Goal: Task Accomplishment & Management: Complete application form

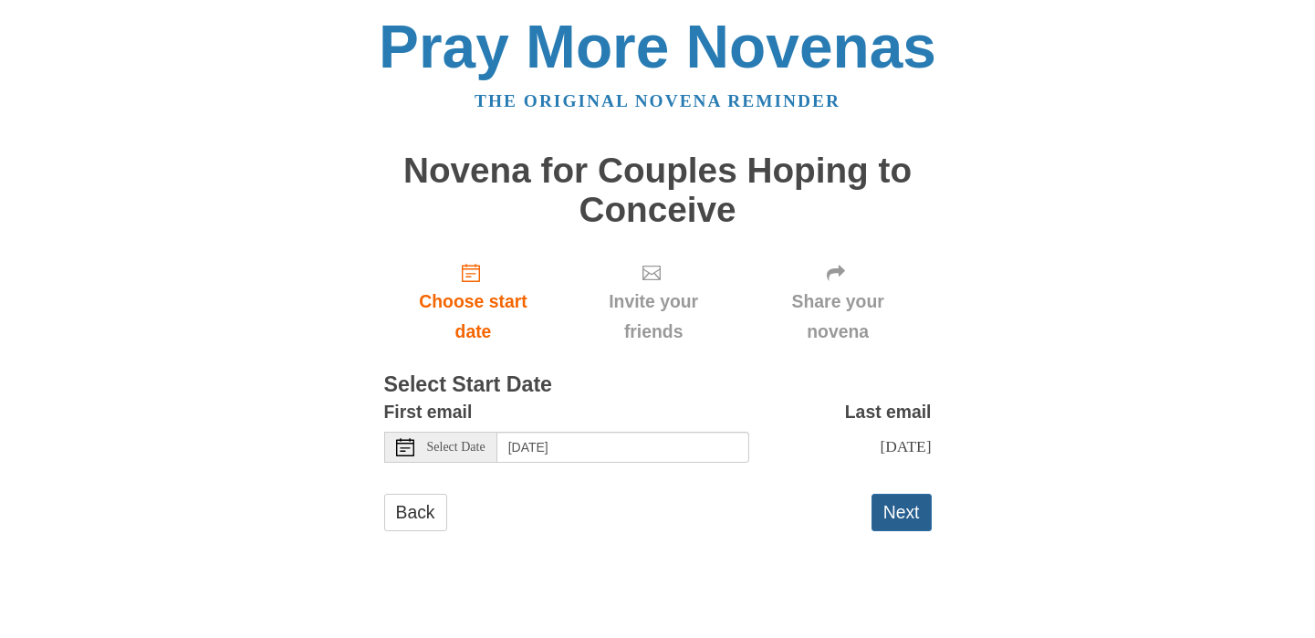
click at [900, 514] on button "Next" at bounding box center [901, 512] width 60 height 37
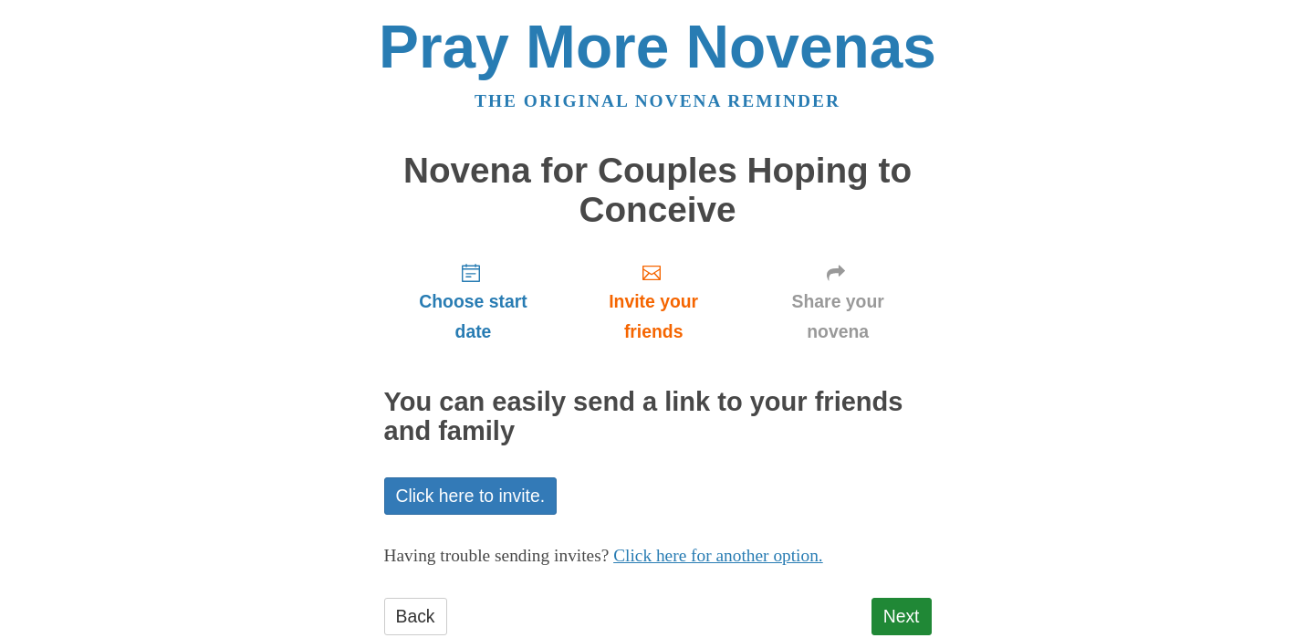
scroll to position [50, 0]
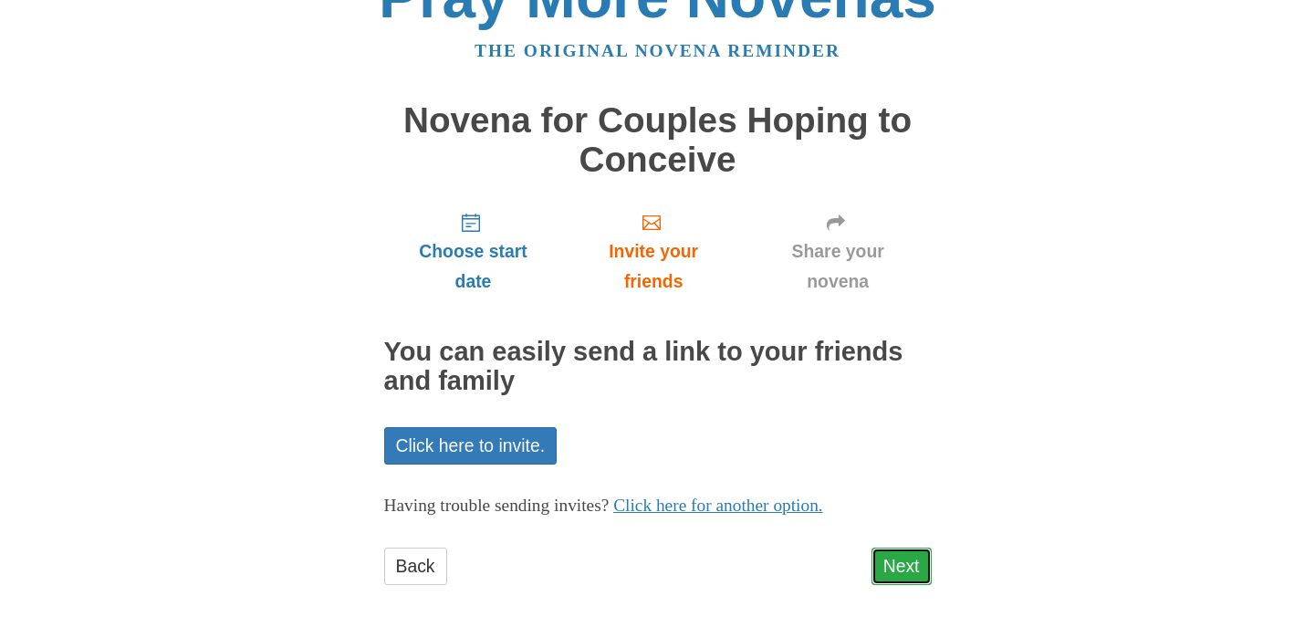
click at [914, 579] on link "Next" at bounding box center [901, 565] width 60 height 37
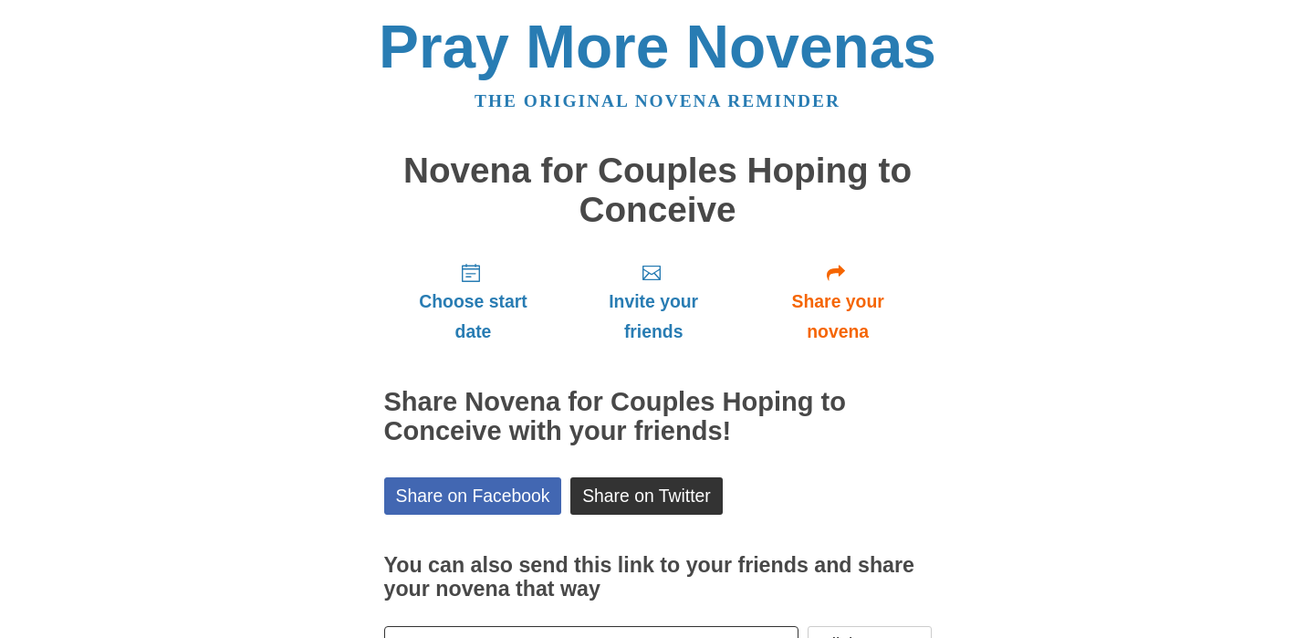
scroll to position [134, 0]
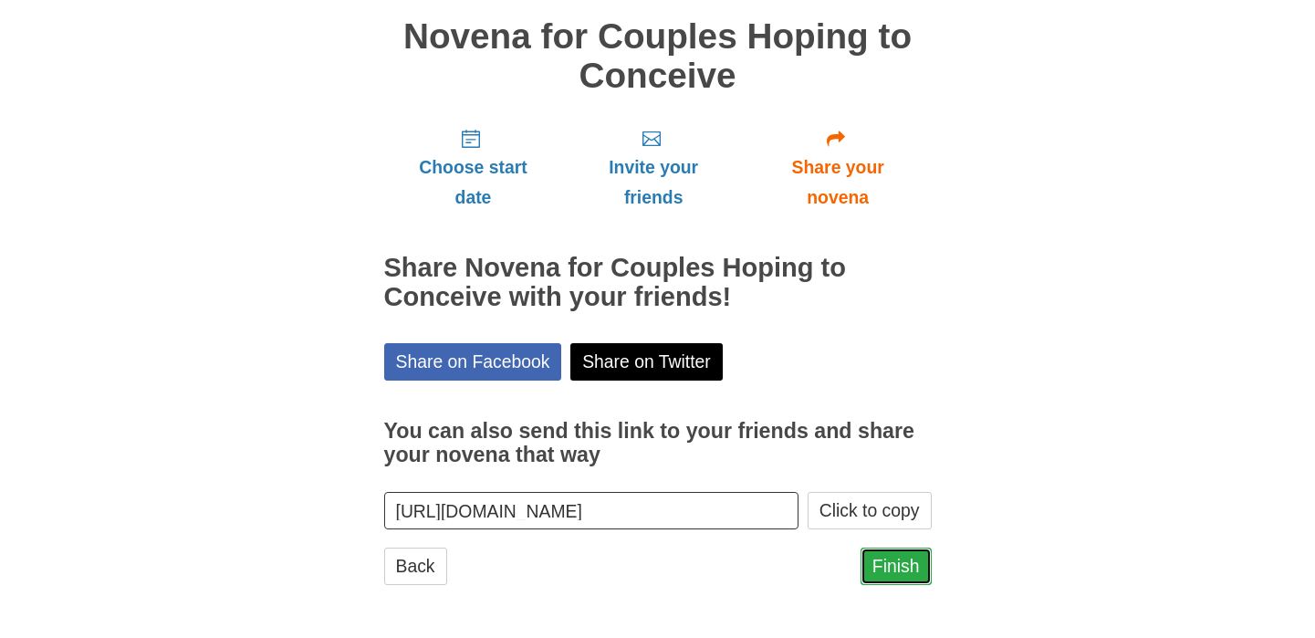
click at [904, 582] on link "Finish" at bounding box center [895, 565] width 71 height 37
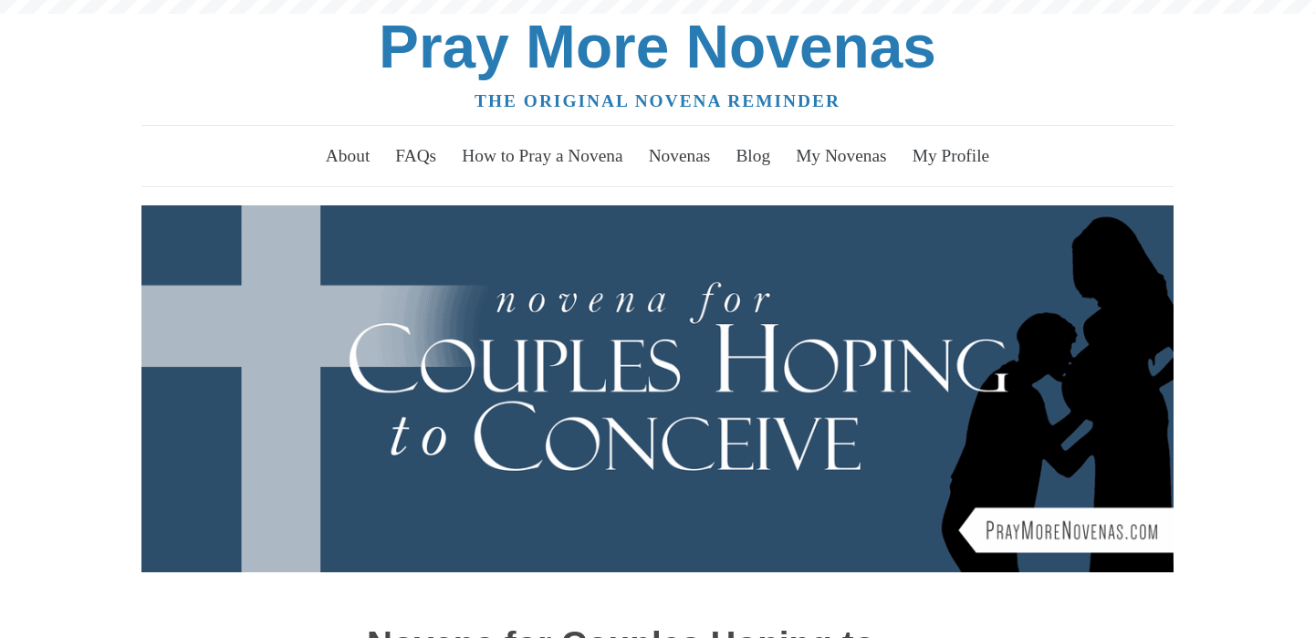
scroll to position [486, 0]
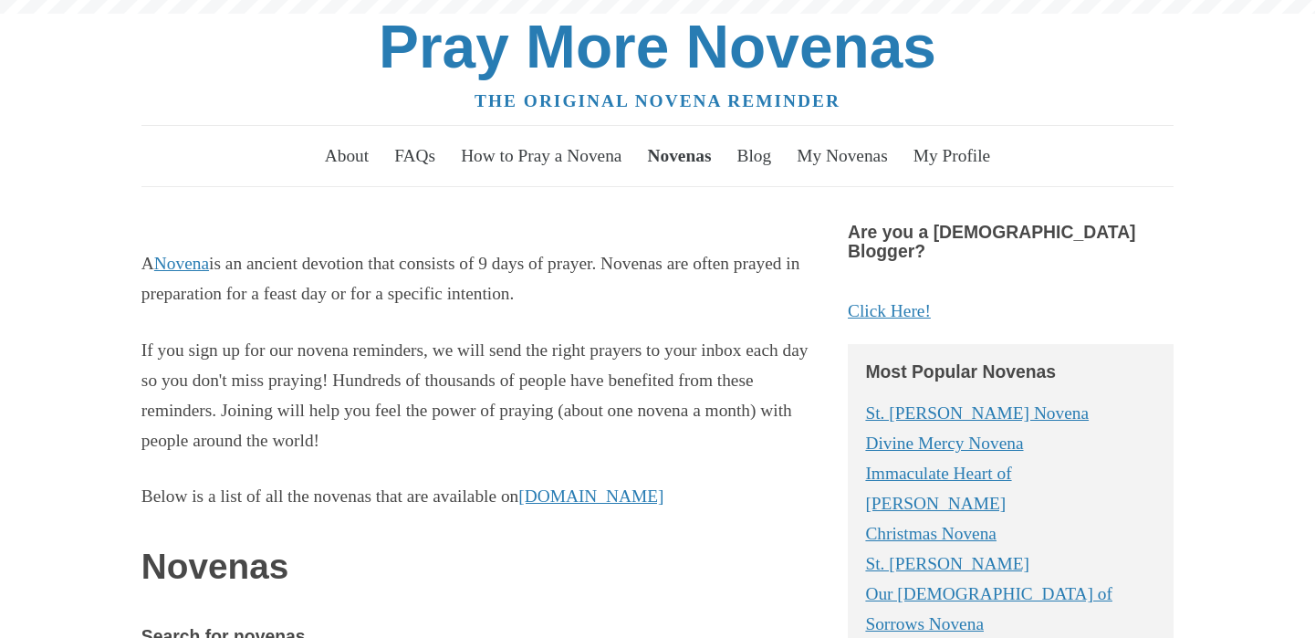
scroll to position [7304, 0]
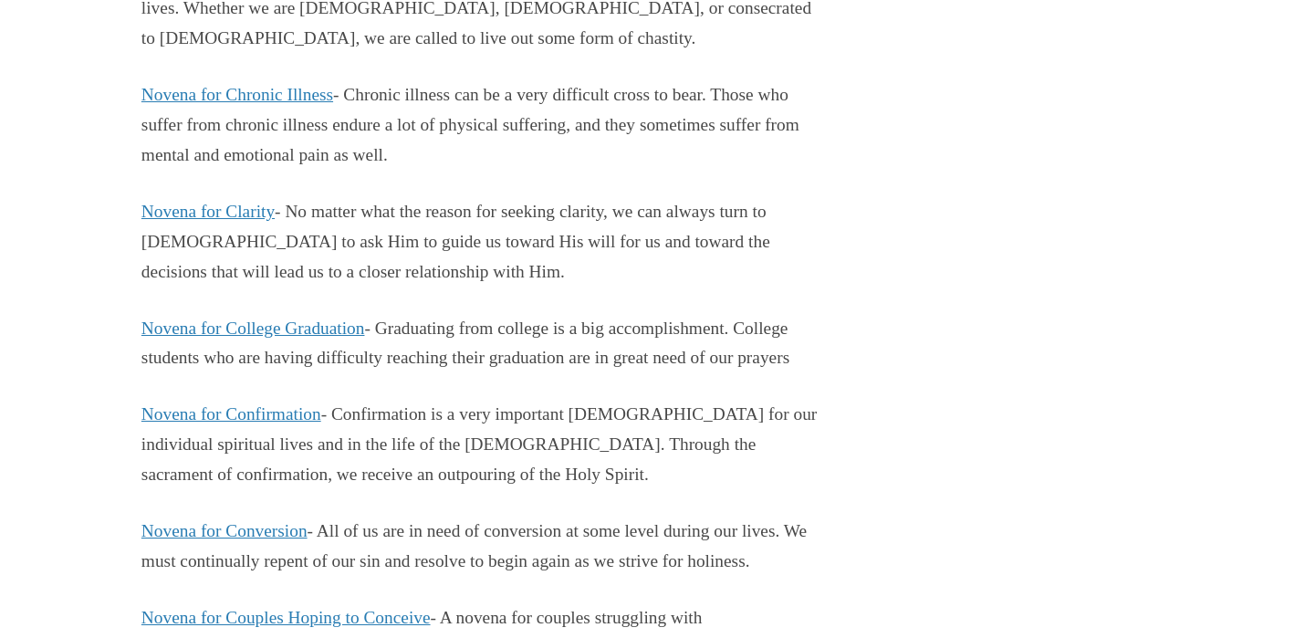
click at [560, 516] on p "Novena for Conversion - All of us are in need of conversion at some level durin…" at bounding box center [480, 546] width 679 height 60
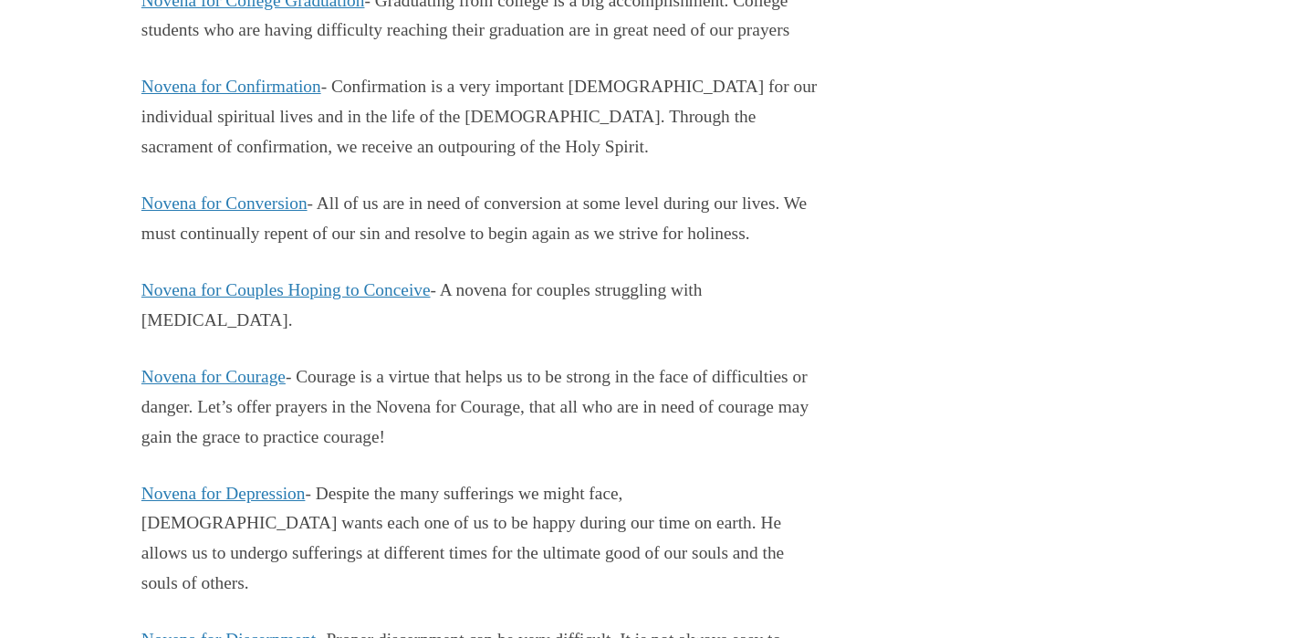
scroll to position [7785, 0]
